Goal: Task Accomplishment & Management: Complete application form

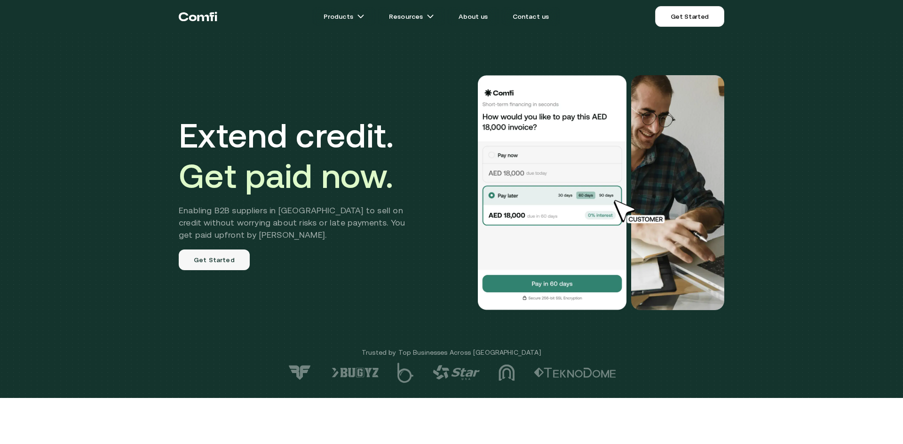
click at [220, 267] on link "Get Started" at bounding box center [214, 260] width 71 height 21
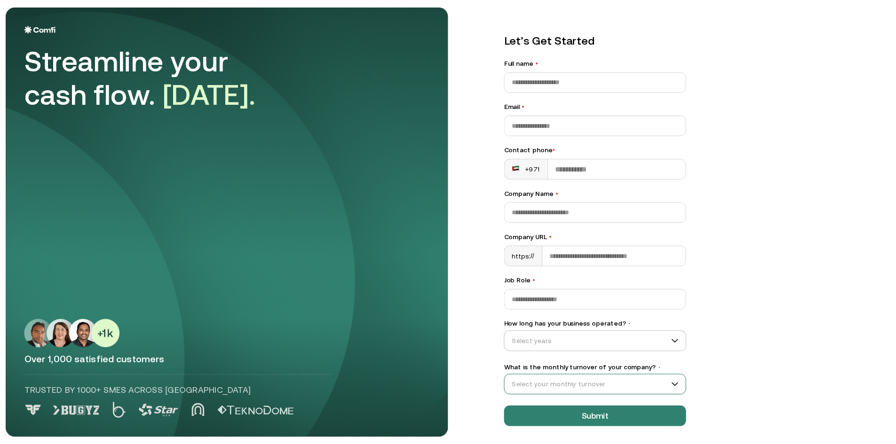
scroll to position [11, 0]
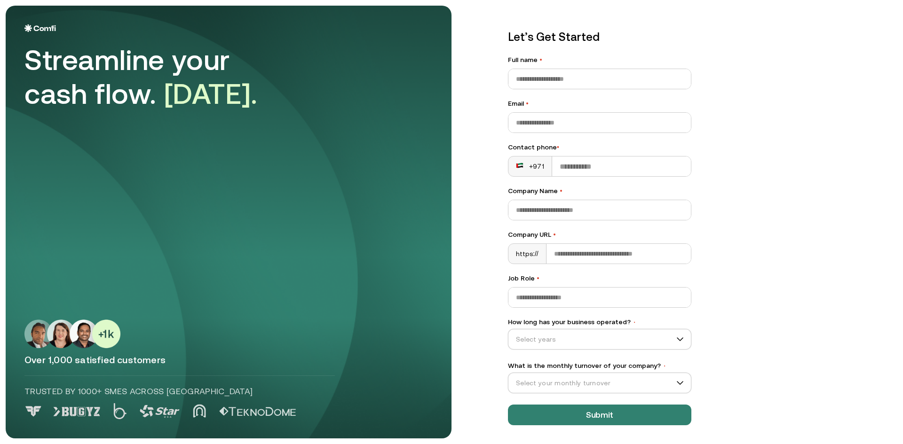
click at [781, 99] on div "Let’s Get Started Full name • Email • Contact phone • +971 Company Name • Compa…" at bounding box center [693, 211] width 408 height 433
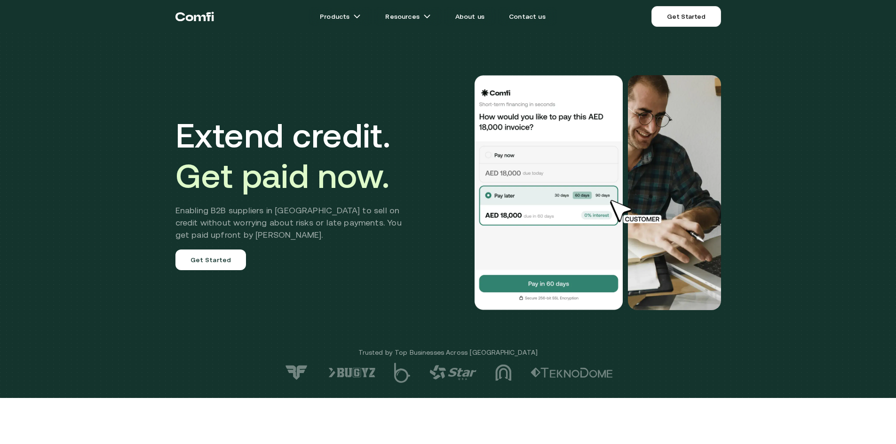
click at [194, 14] on icon "Return to the top of the Comfi home page" at bounding box center [194, 16] width 39 height 28
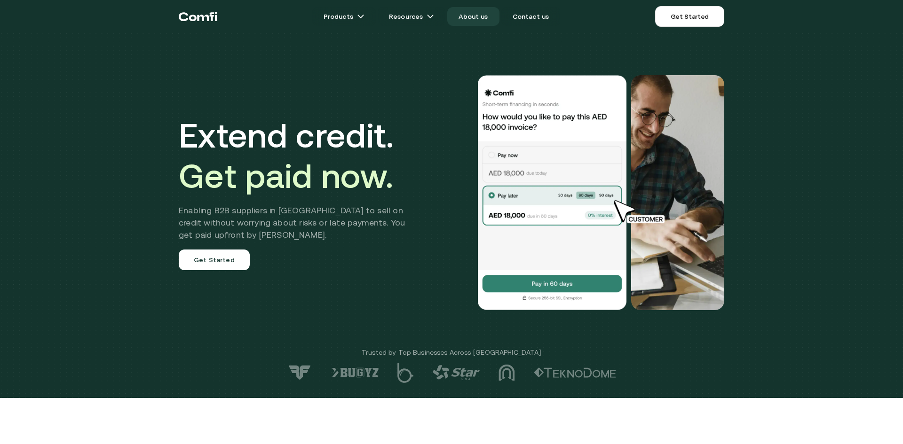
click at [485, 15] on link "About us" at bounding box center [473, 16] width 52 height 19
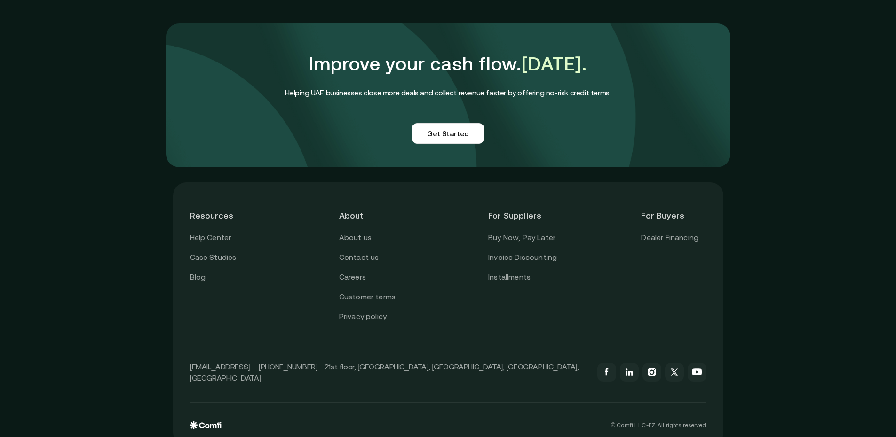
scroll to position [2279, 0]
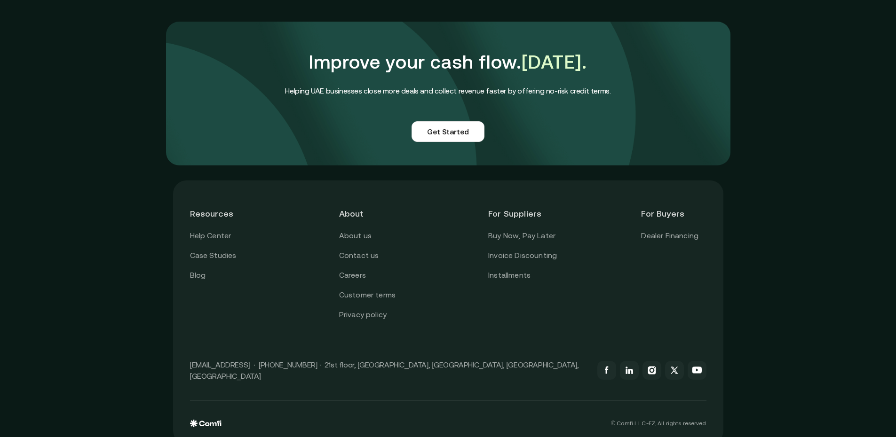
click at [218, 420] on img at bounding box center [206, 424] width 32 height 8
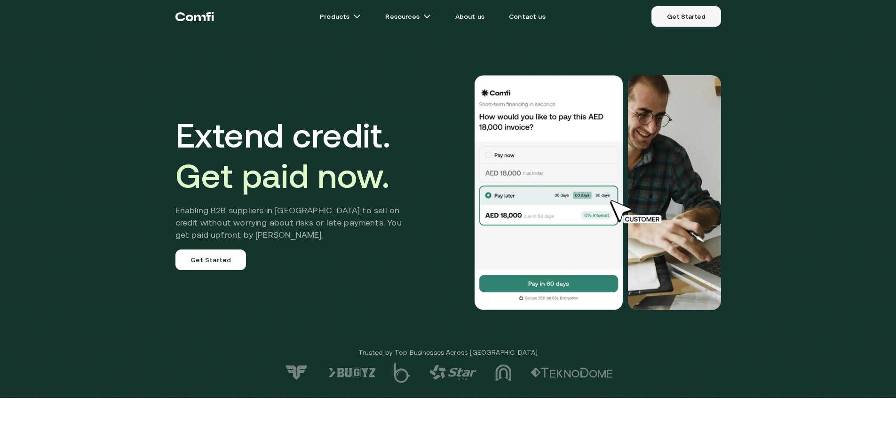
click at [680, 16] on link "Get Started" at bounding box center [685, 16] width 69 height 21
